Goal: Ask a question

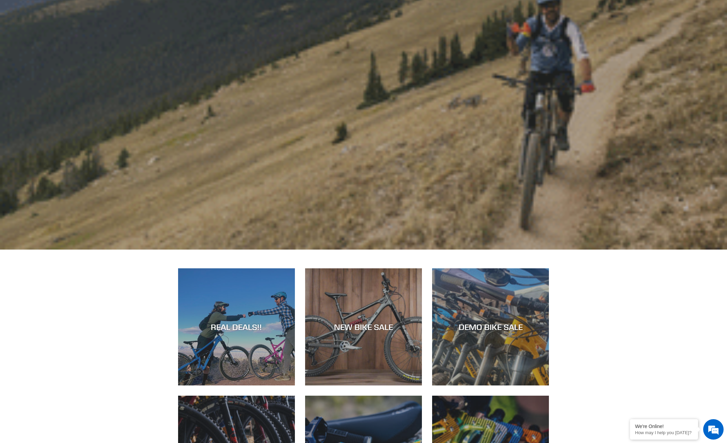
scroll to position [215, 0]
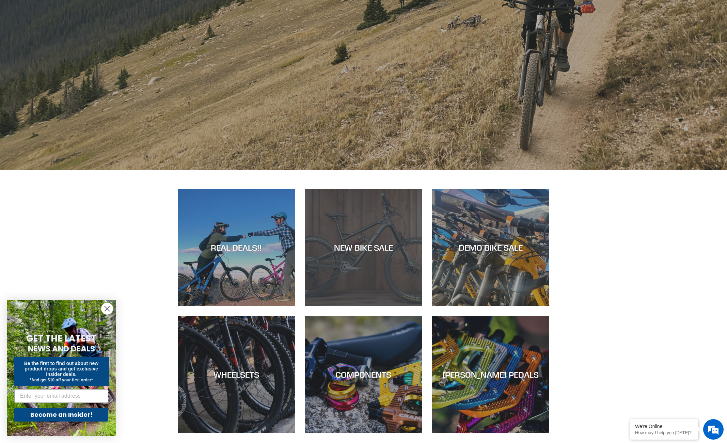
click at [373, 250] on div "NEW BIKE SALE" at bounding box center [363, 248] width 117 height 10
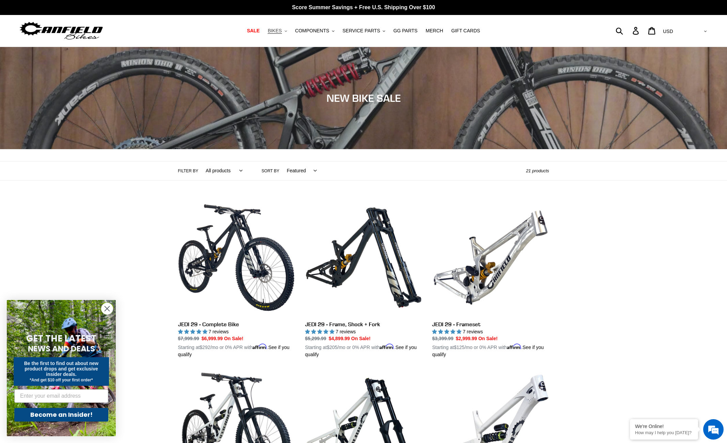
click at [278, 31] on span "BIKES" at bounding box center [274, 31] width 14 height 6
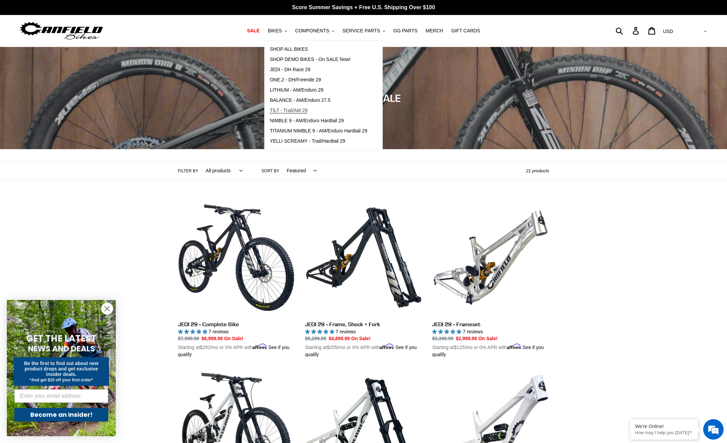
click at [302, 109] on span "TILT - Trail/AM 29" at bounding box center [289, 111] width 38 height 6
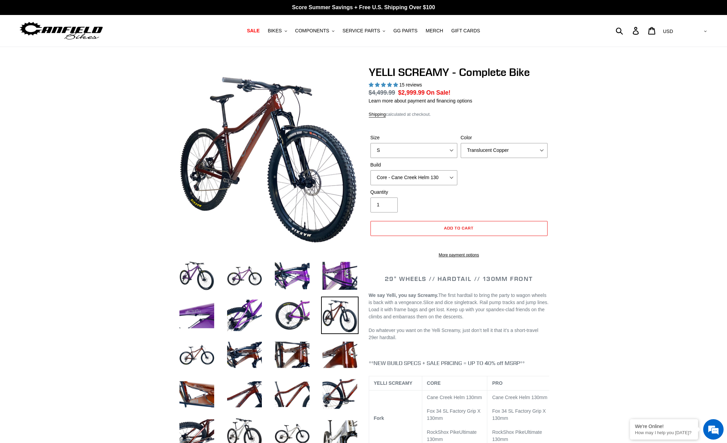
select select "highest-rating"
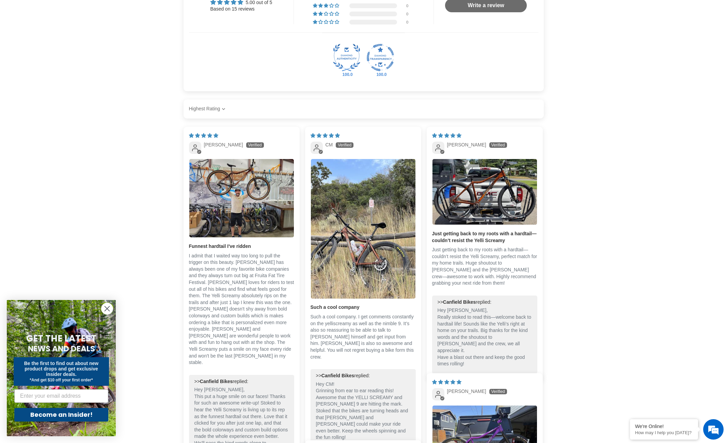
scroll to position [1505, 0]
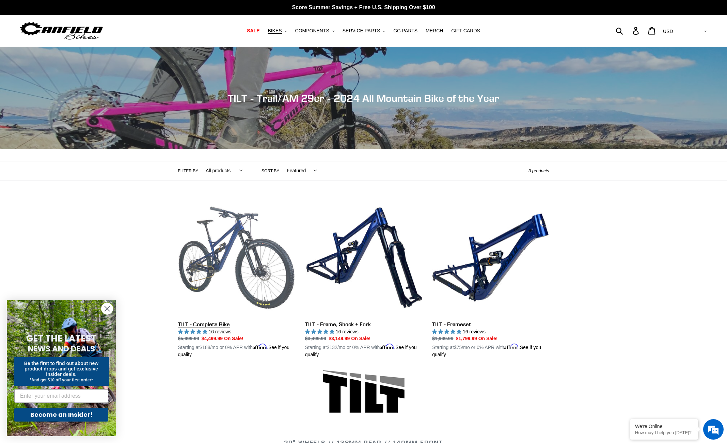
click at [233, 230] on link "TILT - Complete Bike" at bounding box center [236, 278] width 117 height 159
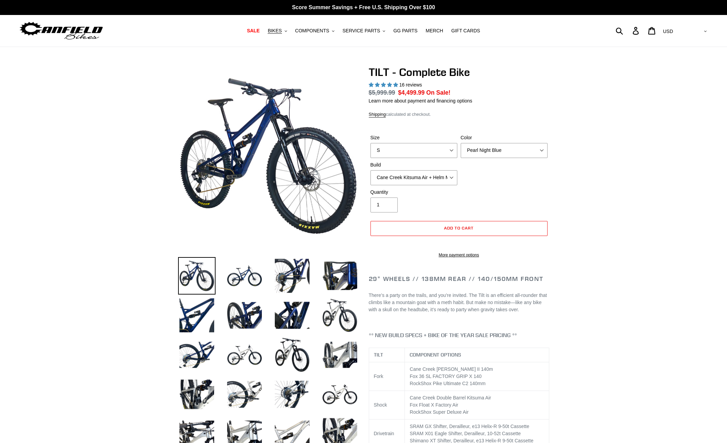
select select "highest-rating"
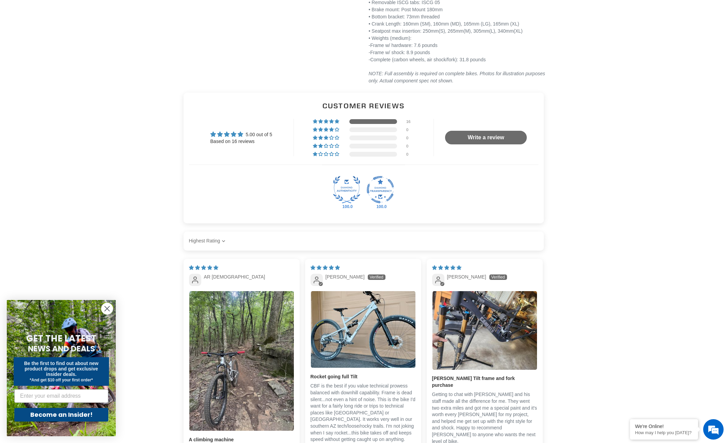
scroll to position [1400, 0]
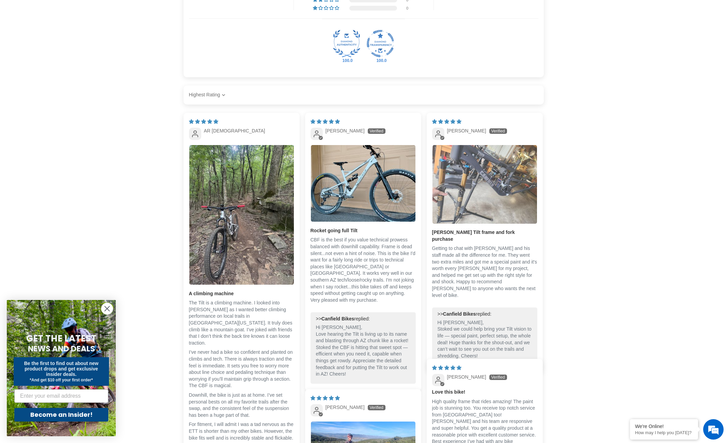
click at [511, 182] on img "Link to user picture 1" at bounding box center [484, 184] width 104 height 79
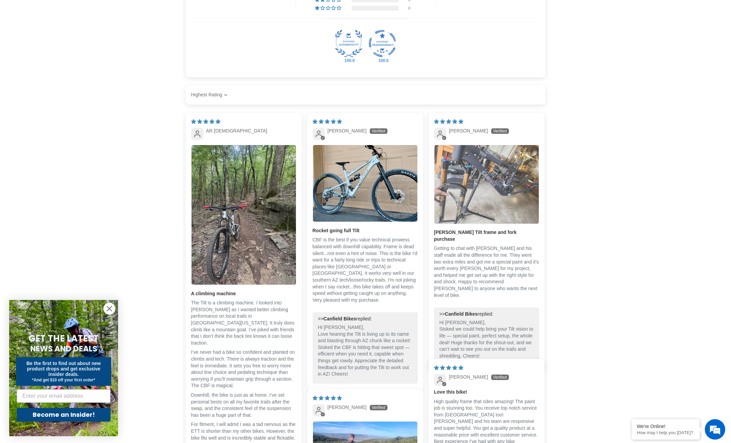
scroll to position [0, 0]
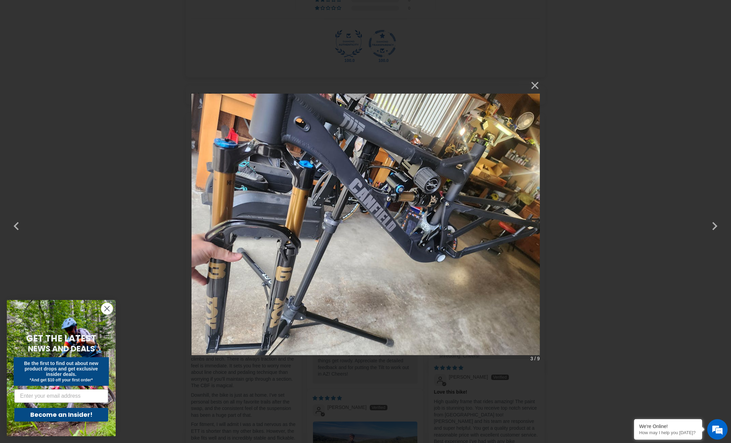
click at [569, 161] on div "× 3 / 9 Loading..." at bounding box center [365, 221] width 731 height 443
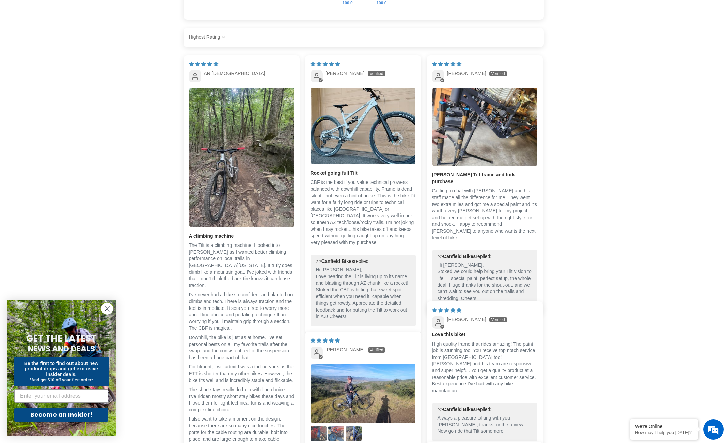
scroll to position [1593, 0]
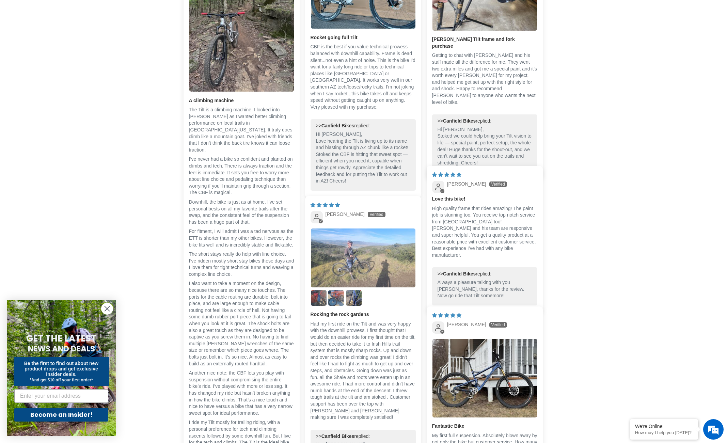
click at [379, 251] on img "Link to user picture 1" at bounding box center [363, 257] width 104 height 59
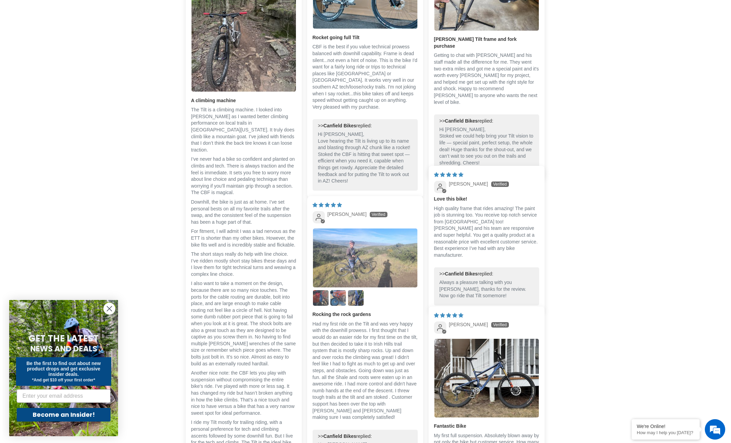
scroll to position [0, 0]
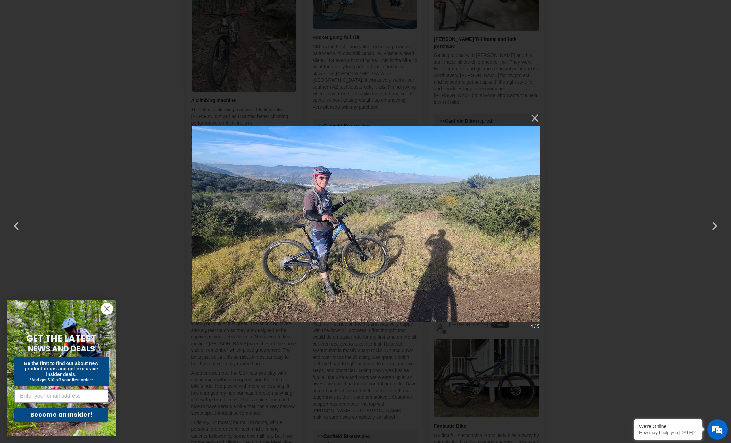
click at [575, 170] on div "× 4 / 9" at bounding box center [365, 221] width 731 height 443
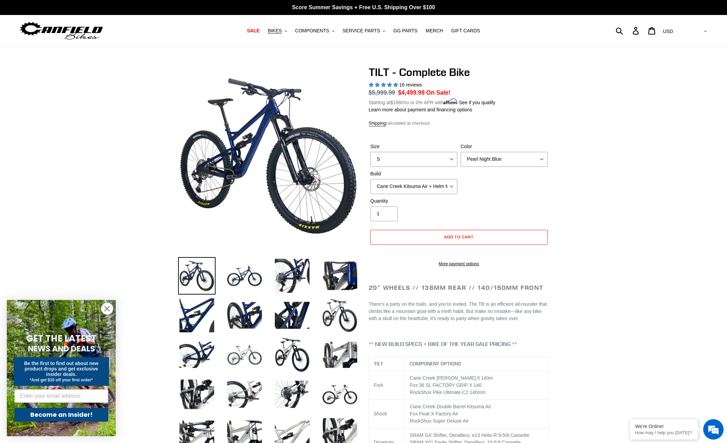
click at [254, 362] on img at bounding box center [244, 354] width 37 height 37
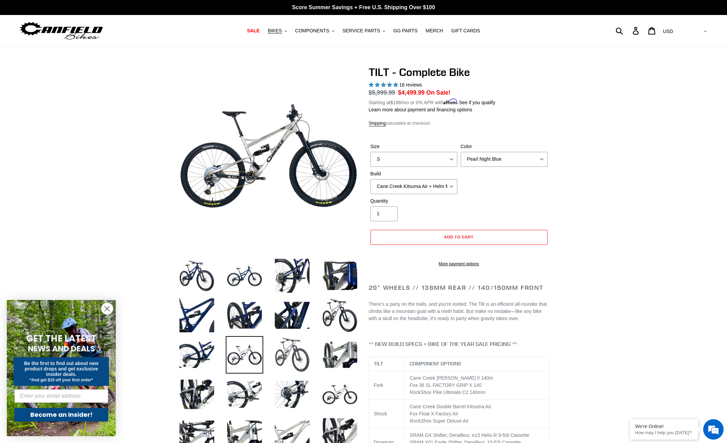
click at [290, 356] on img at bounding box center [291, 354] width 37 height 37
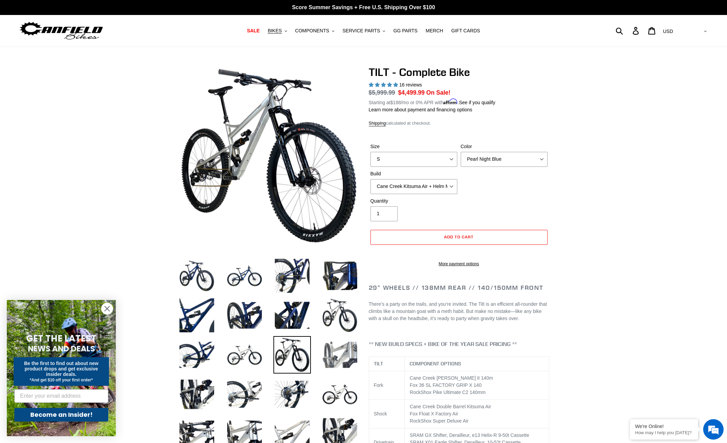
click at [343, 348] on img at bounding box center [339, 354] width 37 height 37
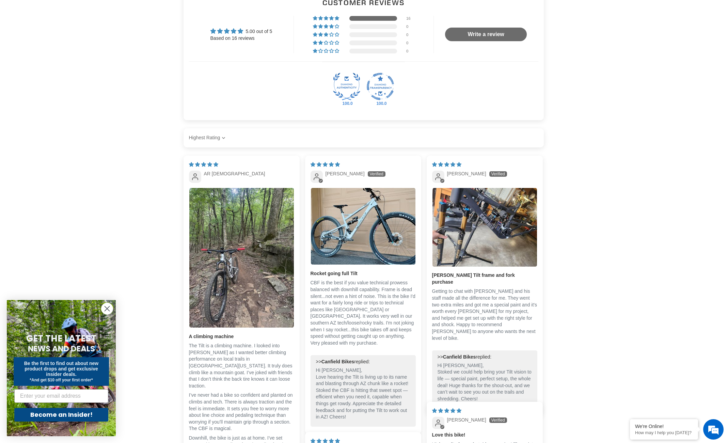
scroll to position [1446, 0]
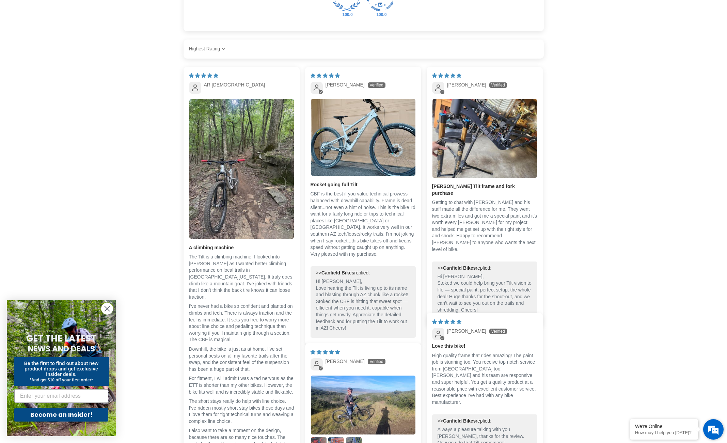
click at [717, 427] on em at bounding box center [713, 429] width 18 height 18
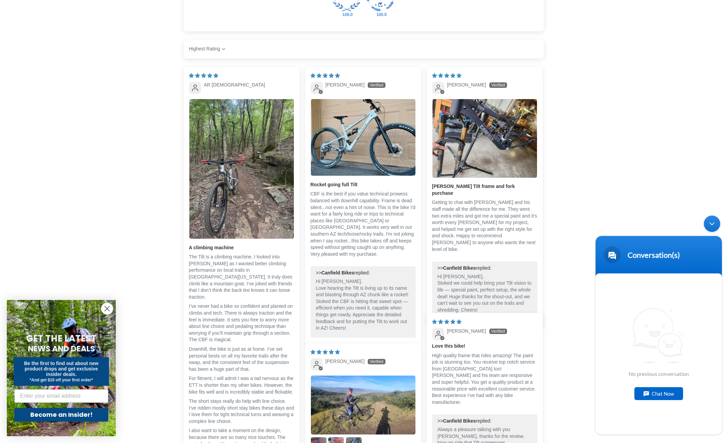
click at [661, 393] on div "Chat Now" at bounding box center [658, 393] width 49 height 13
click at [664, 408] on textarea "Type your message and hit 'Enter'" at bounding box center [658, 410] width 126 height 24
type textarea "Hello! Canfield used to say the Tilt could be short stroked, is that still an o…"
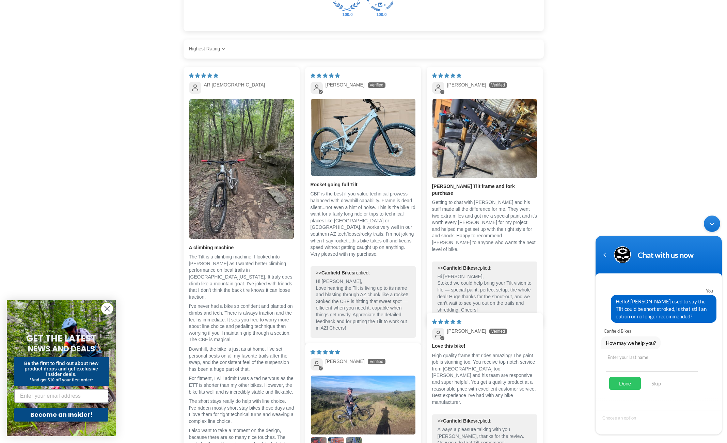
click at [676, 368] on input "text" at bounding box center [651, 363] width 92 height 16
copy span "option"
click at [675, 350] on div "You Hello! Canfield used to say the Tilt could be short stroked, is that still …" at bounding box center [658, 339] width 126 height 119
click at [690, 315] on span "Hello! Canfield used to say the Tilt could be short stroked, is that still an o…" at bounding box center [663, 308] width 96 height 22
drag, startPoint x: 680, startPoint y: 315, endPoint x: 612, endPoint y: 301, distance: 69.5
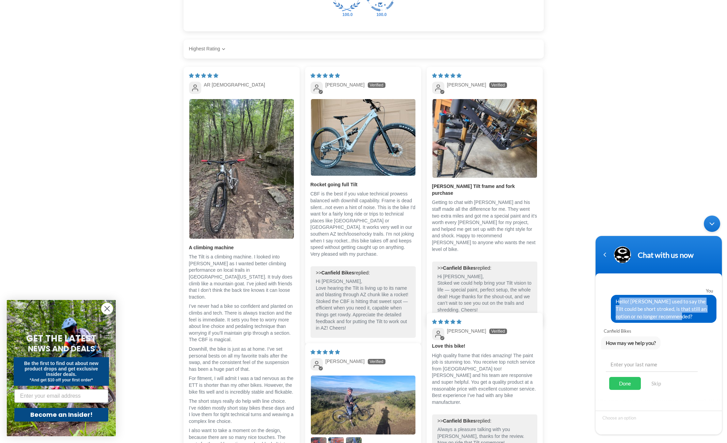
click at [612, 301] on div "Hello! Canfield used to say the Tilt could be short stroked, is that still an o…" at bounding box center [662, 309] width 105 height 28
copy span "Hello! Canfield used to say the Tilt could be short stroked, is that still an o…"
click at [647, 354] on div "Enter your last name Done Skip" at bounding box center [653, 374] width 105 height 48
click at [645, 360] on input "text" at bounding box center [651, 363] width 92 height 16
type input "Teeling"
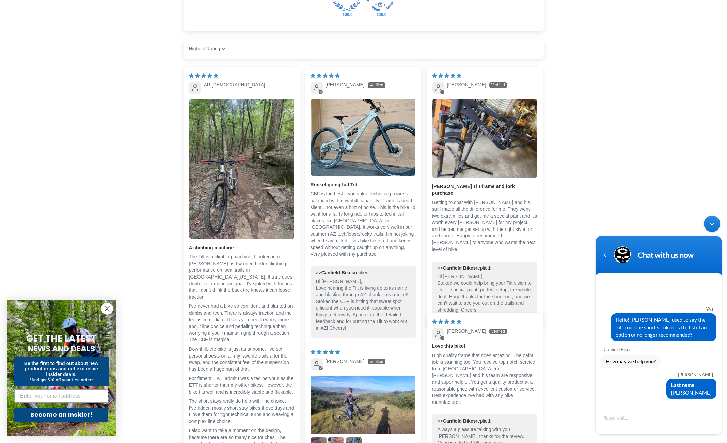
click at [623, 407] on div at bounding box center [658, 418] width 126 height 33
click at [626, 402] on div at bounding box center [658, 418] width 126 height 33
click at [109, 311] on icon "Close dialog" at bounding box center [107, 308] width 5 height 5
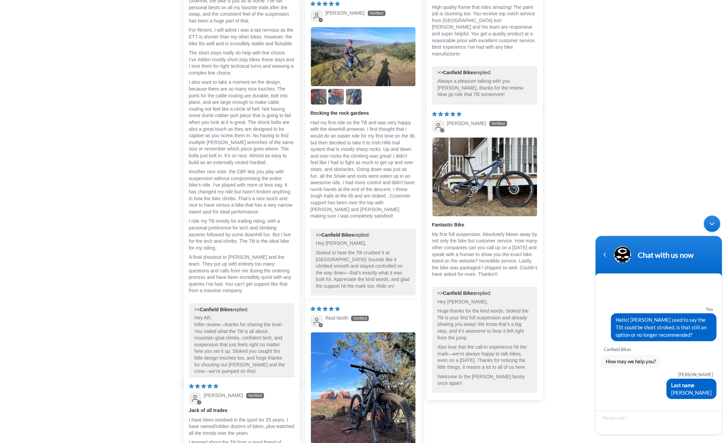
scroll to position [1217, 0]
